Goal: Information Seeking & Learning: Learn about a topic

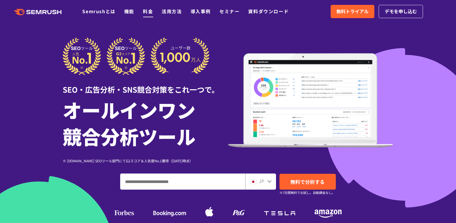
click at [146, 10] on link "料金" at bounding box center [148, 11] width 10 height 7
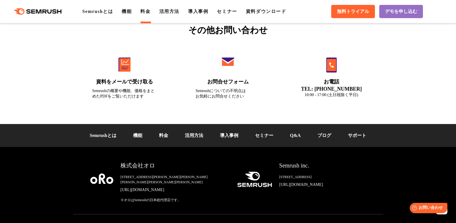
scroll to position [1975, 0]
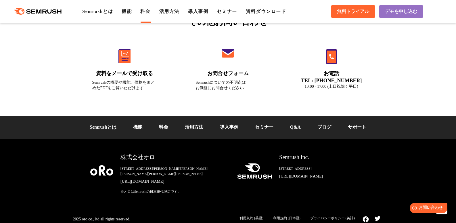
click at [16, 31] on div "その他お問い合わせ 資料をメールで受け取る Semrushの概要や機能、価格をまとめたPDFをご覧いただけます お問合せフォーム Semrushについての不明…" at bounding box center [228, 56] width 456 height 119
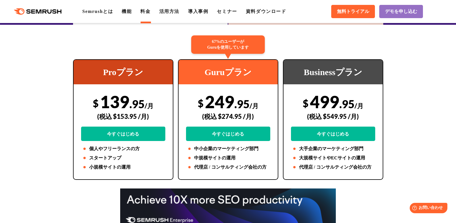
scroll to position [0, 0]
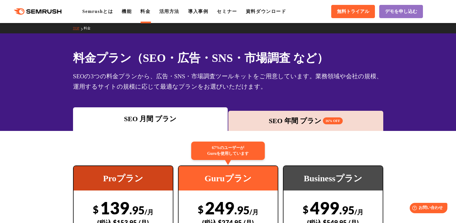
click at [314, 120] on div "SEO 年間 プラン 16% OFF" at bounding box center [305, 120] width 149 height 10
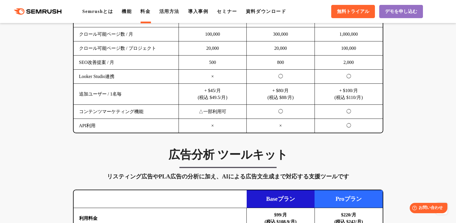
scroll to position [474, 0]
